Goal: Task Accomplishment & Management: Use online tool/utility

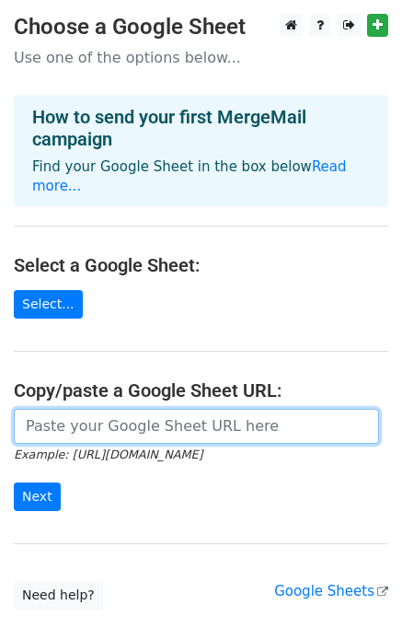
drag, startPoint x: 93, startPoint y: 420, endPoint x: 92, endPoint y: 405, distance: 14.8
click at [92, 409] on input "url" at bounding box center [196, 426] width 365 height 35
paste input "Inquiry Regarding Scholarship Opportunities for Burkinabe Scholars"
click at [246, 410] on input "Inquiry Regarding Scholarship Opportunities for Burkinabe Scholars" at bounding box center [196, 426] width 365 height 35
click at [246, 409] on input "Inquiry Regarding Scholarship Opportunities for Burkinabe Scholars" at bounding box center [196, 426] width 365 height 35
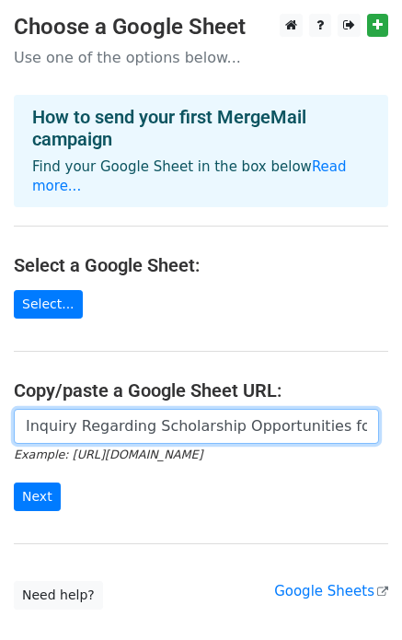
click at [246, 409] on input "Inquiry Regarding Scholarship Opportunities for Burkinabe Scholars" at bounding box center [196, 426] width 365 height 35
paste input "https://docs.google.com/spreadsheets/d/1bJpfPDIqmQ8AZ8RHmgqJp1eZN3uFWlGD5886pLd…"
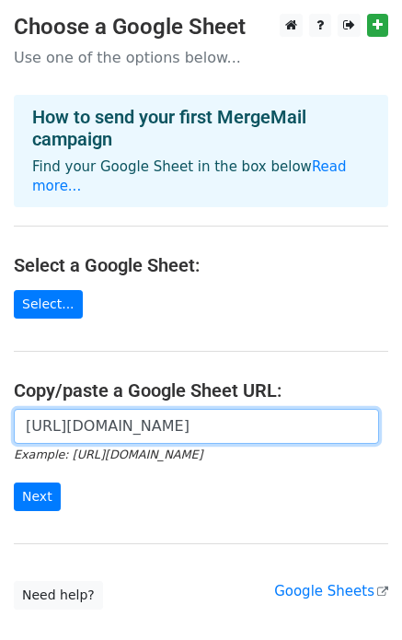
scroll to position [0, 421]
type input "https://docs.google.com/spreadsheets/d/1bJpfPDIqmQ8AZ8RHmgqJp1eZN3uFWlGD5886pLd…"
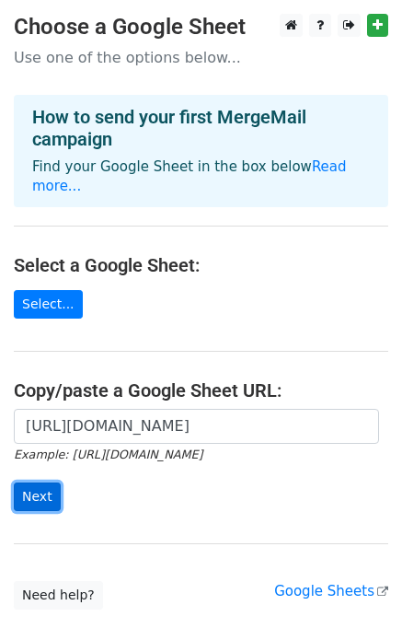
click at [48, 482] on input "Next" at bounding box center [37, 496] width 47 height 29
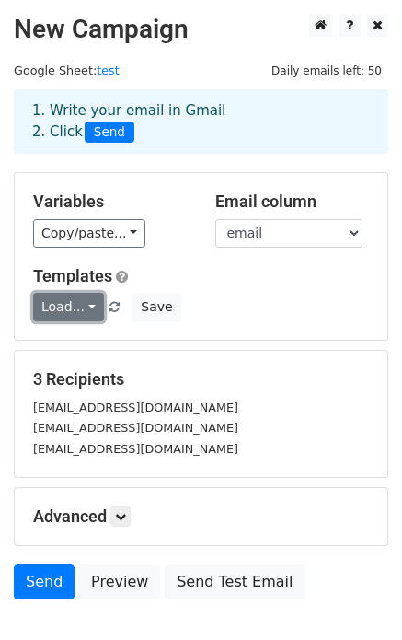
click at [85, 307] on link "Load..." at bounding box center [68, 307] width 71 height 29
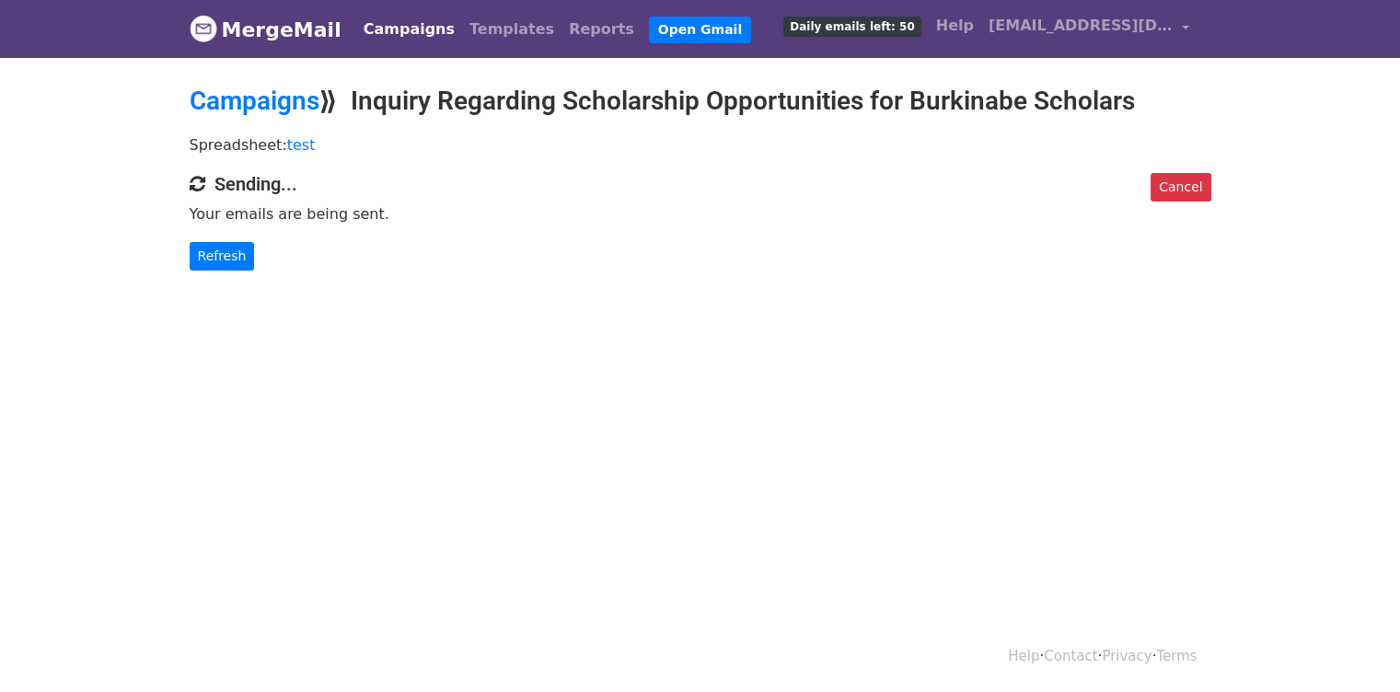
click at [212, 233] on div "Cancel Sending... Your emails are being sent. Refresh" at bounding box center [700, 222] width 1049 height 98
click at [220, 266] on link "Refresh" at bounding box center [222, 256] width 65 height 29
